Goal: Find specific page/section: Find specific page/section

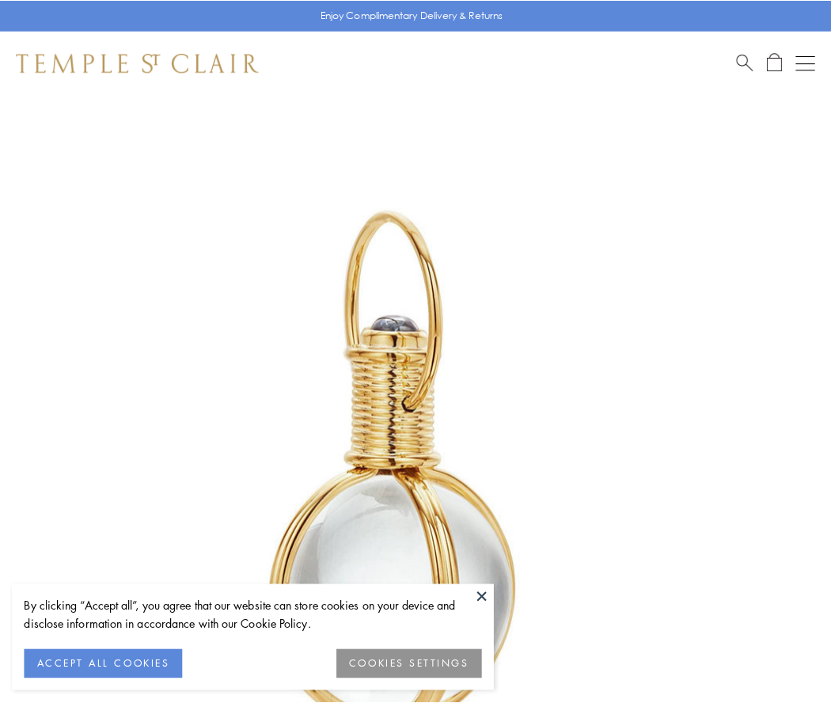
scroll to position [413, 0]
